Goal: Use online tool/utility: Utilize a website feature to perform a specific function

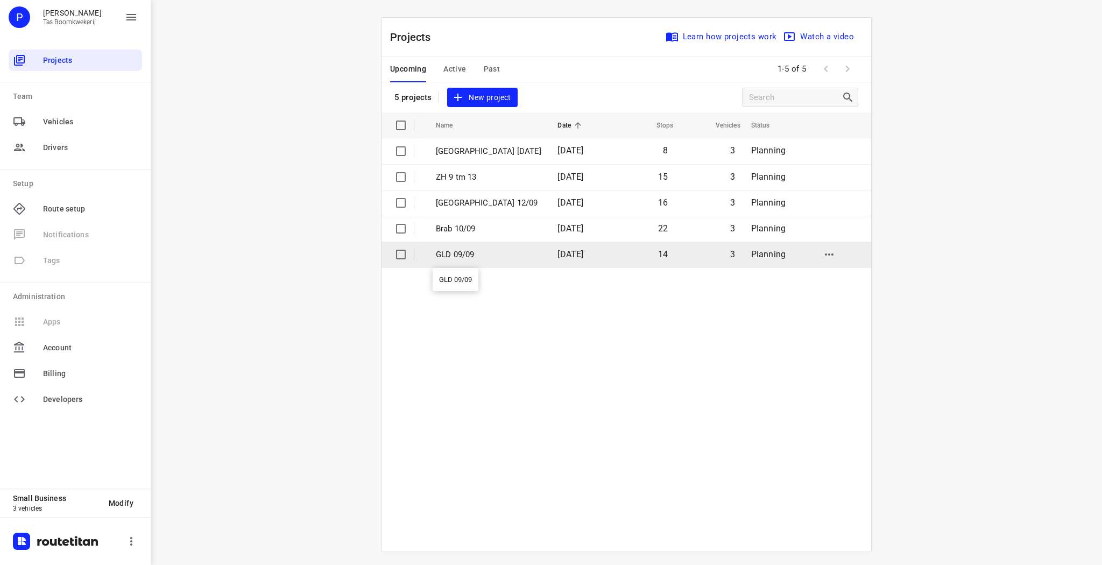
click at [465, 254] on p "GLD 09/09" at bounding box center [489, 255] width 106 height 12
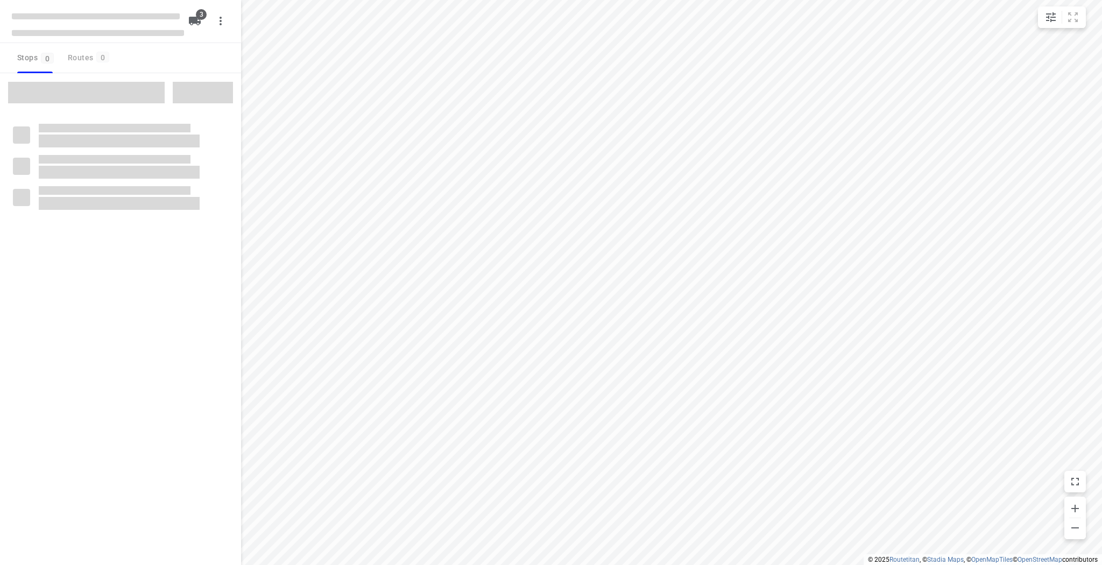
type input "distance"
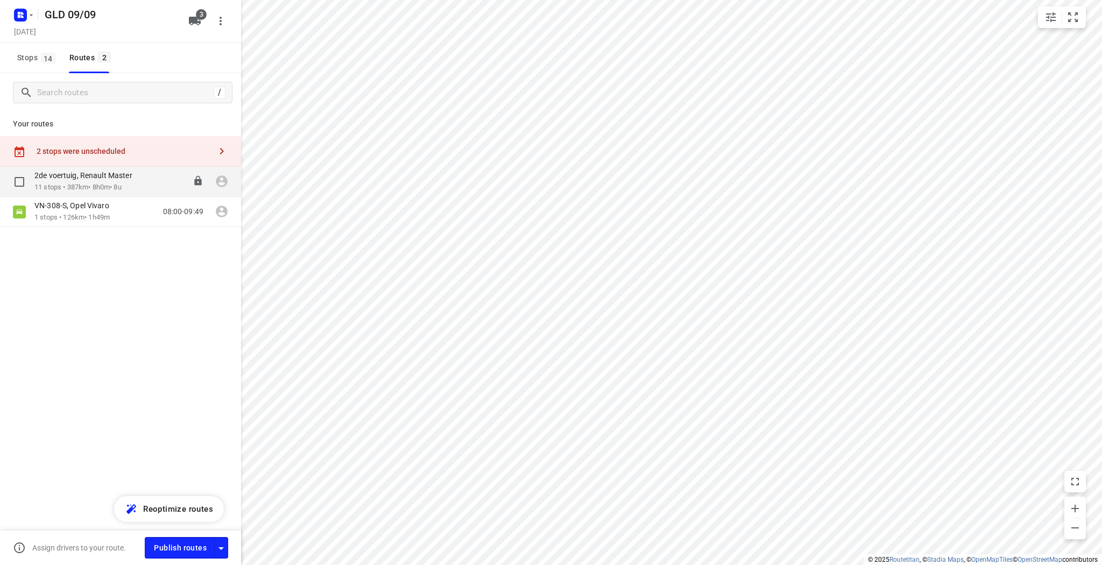
click at [108, 172] on p "2de voertuig, Renault Master" at bounding box center [86, 176] width 104 height 10
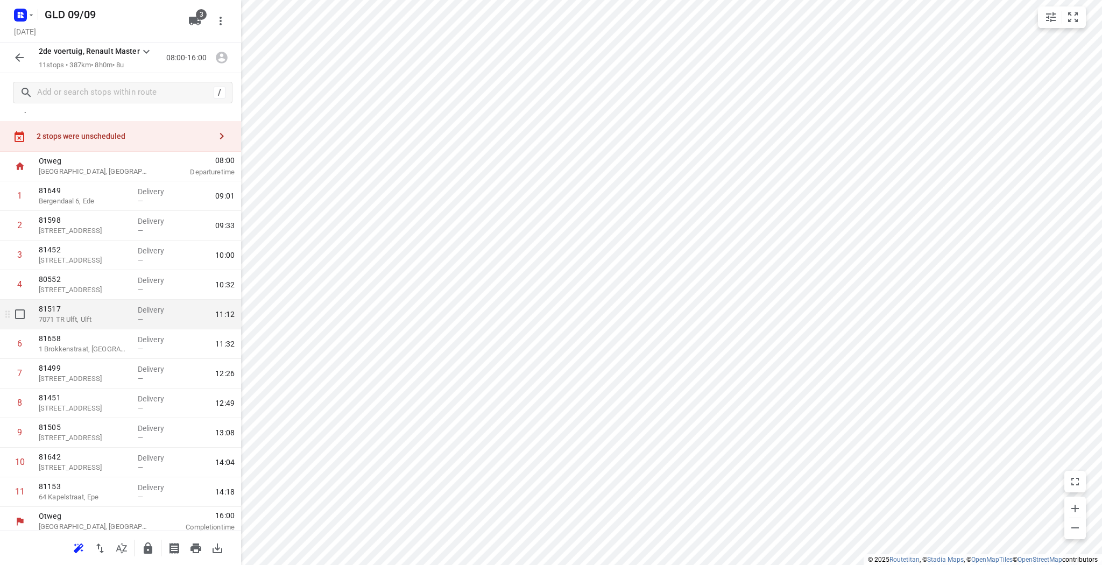
scroll to position [20, 0]
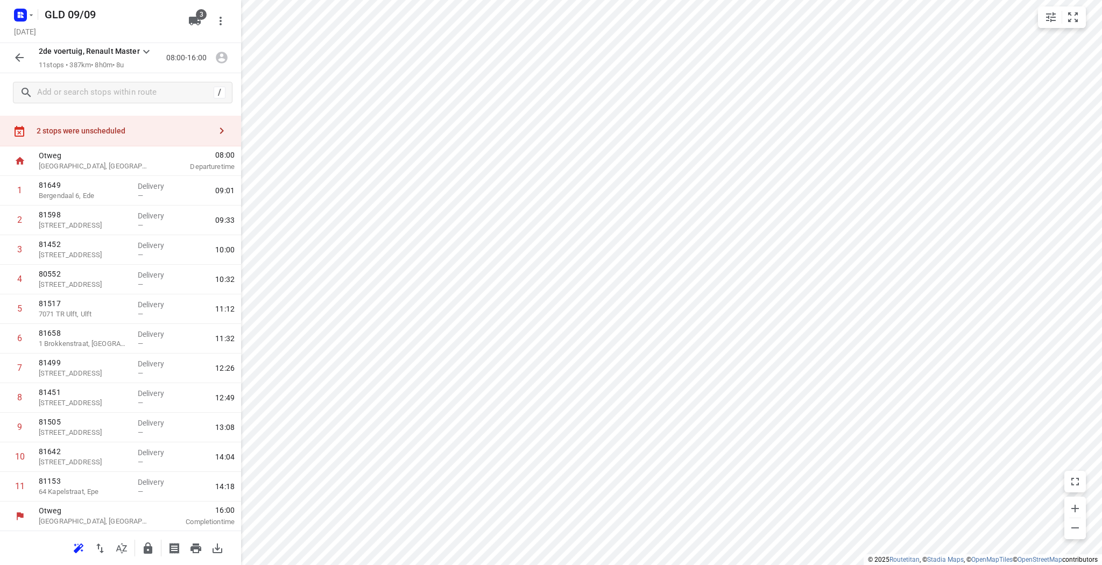
click at [18, 62] on icon "button" at bounding box center [19, 57] width 13 height 13
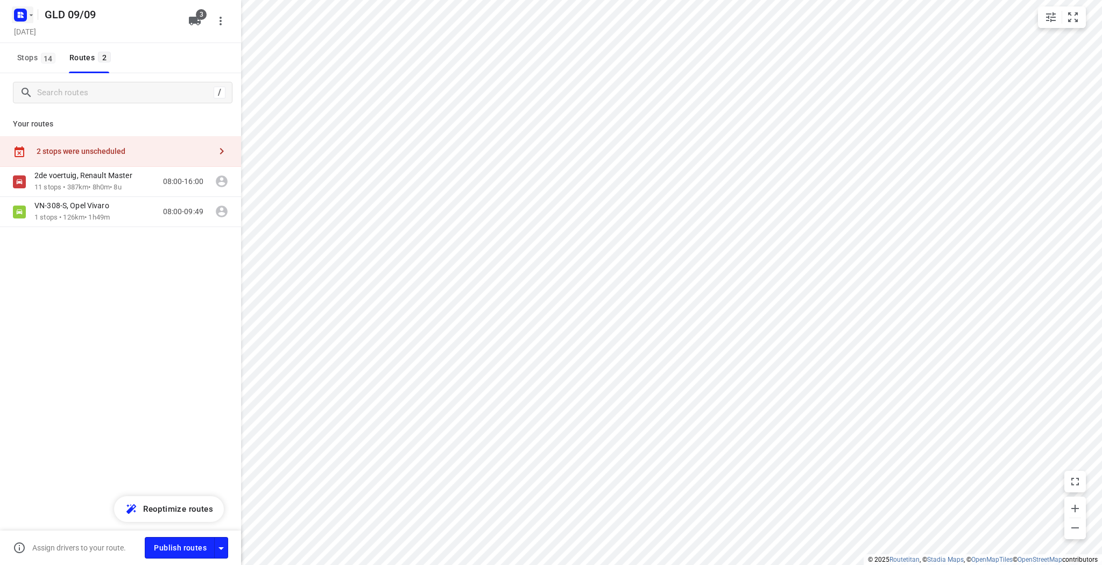
click at [27, 13] on icon "button" at bounding box center [31, 15] width 9 height 9
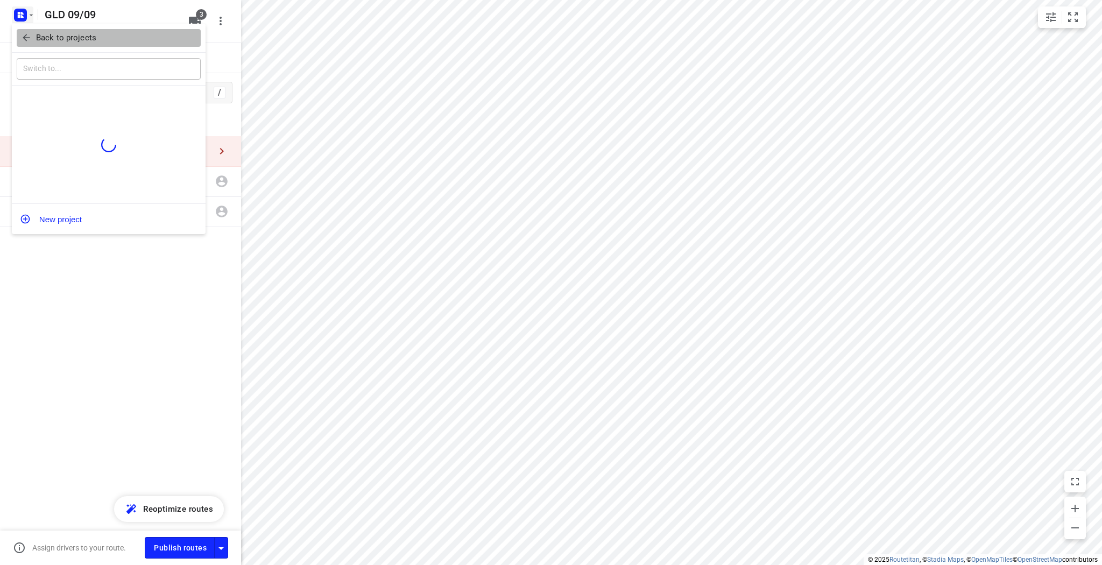
click at [43, 32] on p "Back to projects" at bounding box center [66, 38] width 60 height 12
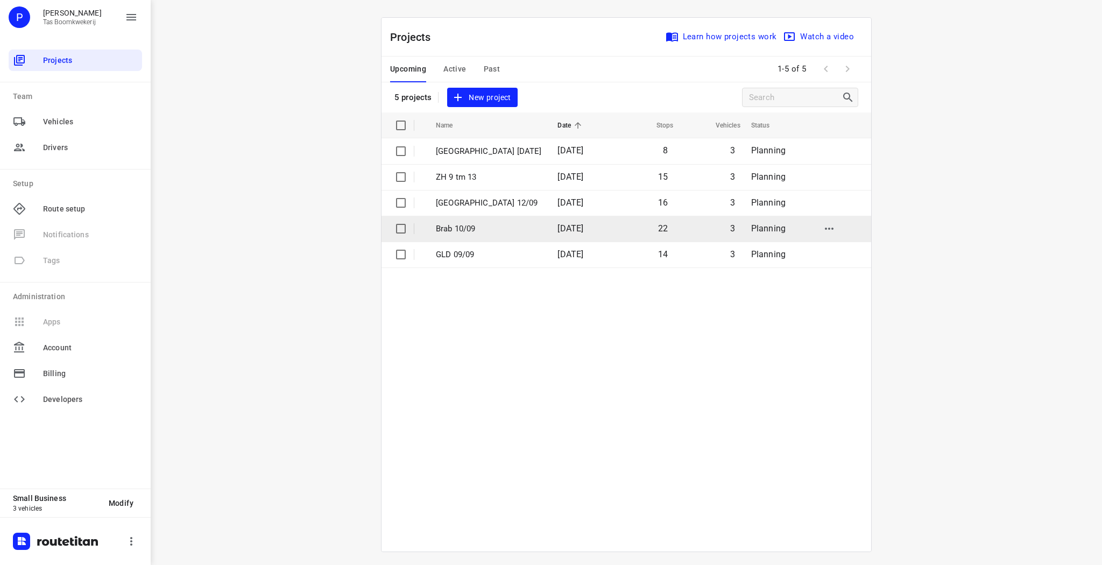
click at [476, 228] on p "Brab 10/09" at bounding box center [489, 229] width 106 height 12
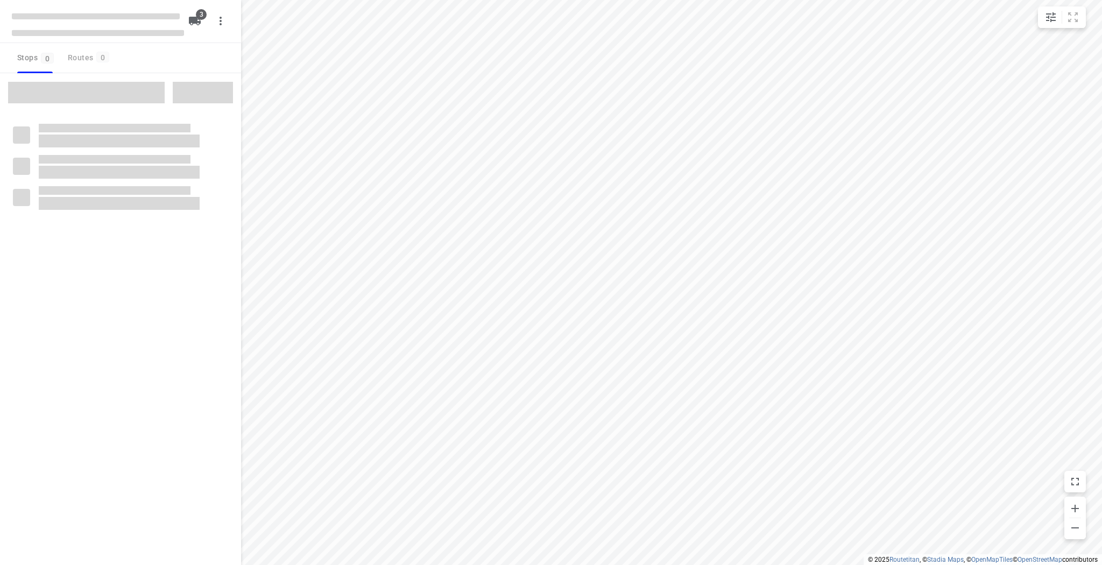
type input "distance"
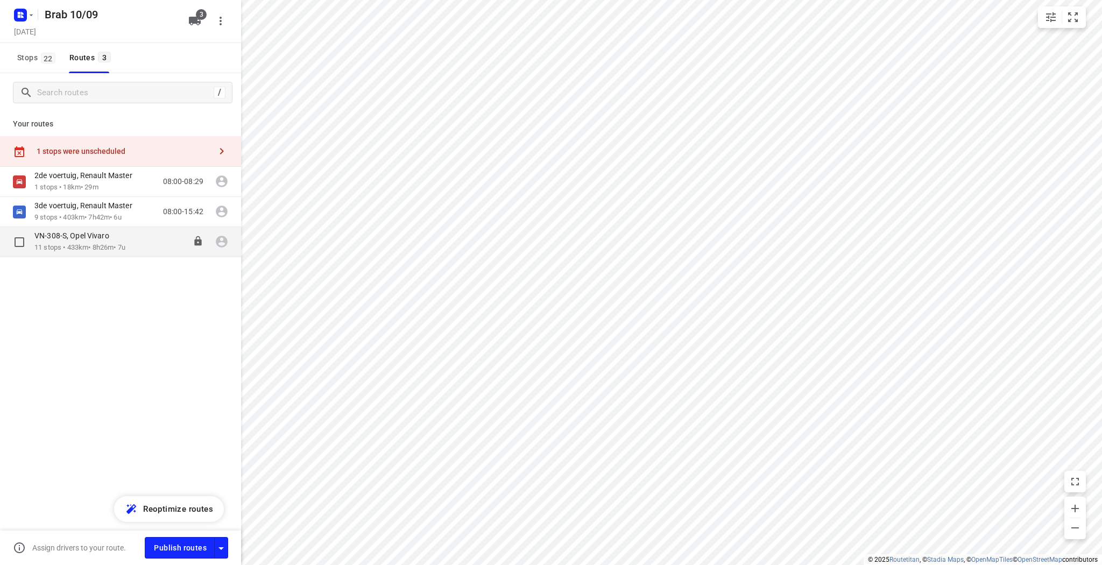
click at [118, 244] on p "11 stops • 433km • 8h26m • 7u" at bounding box center [79, 248] width 91 height 10
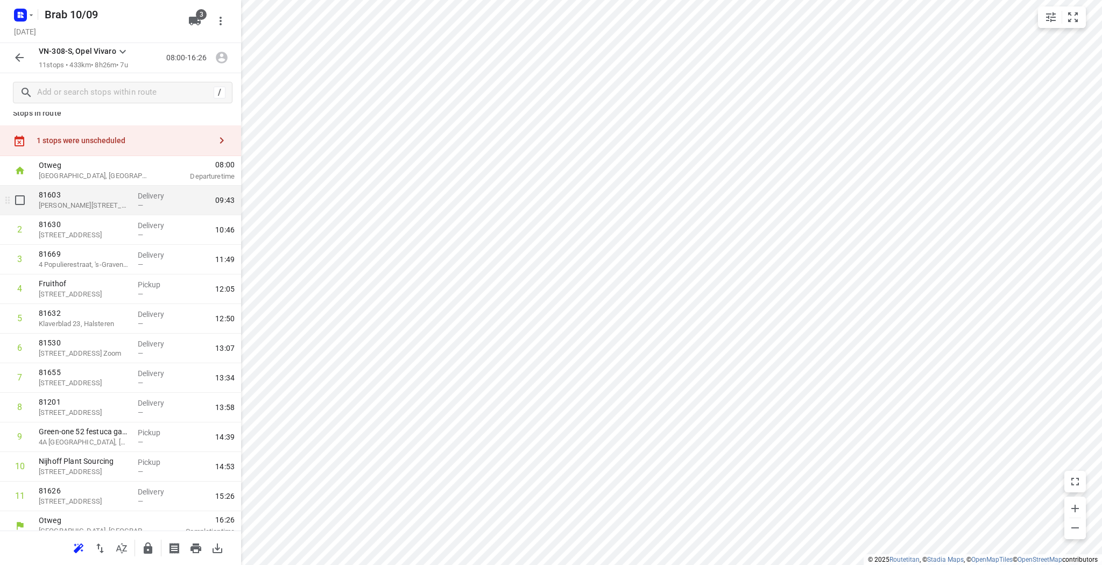
scroll to position [20, 0]
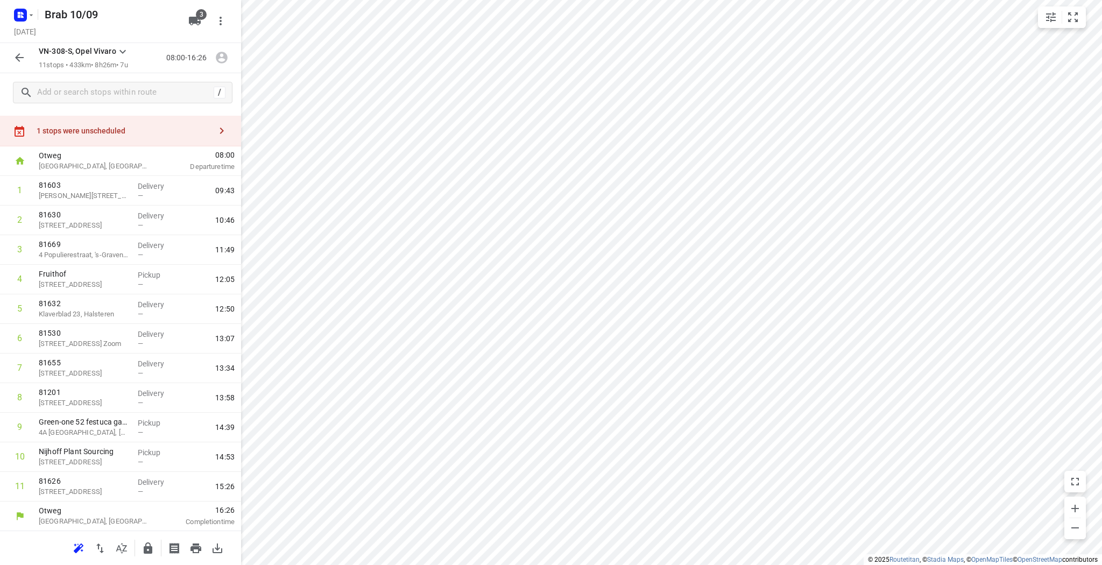
click at [19, 54] on icon "button" at bounding box center [19, 57] width 9 height 9
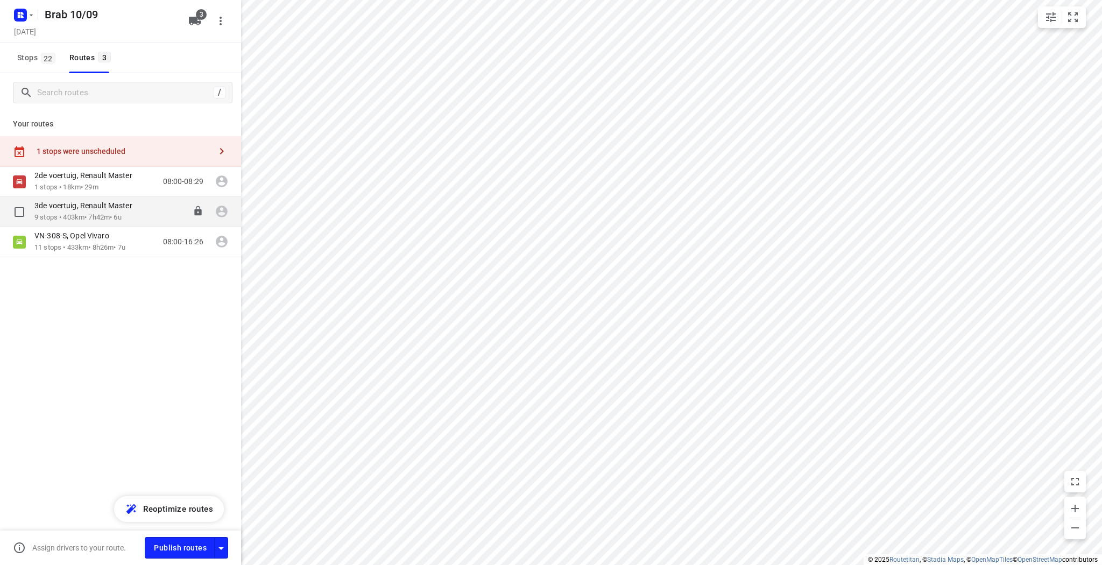
click at [86, 203] on p "3de voertuig, Renault Master" at bounding box center [86, 206] width 104 height 10
